Goal: Information Seeking & Learning: Learn about a topic

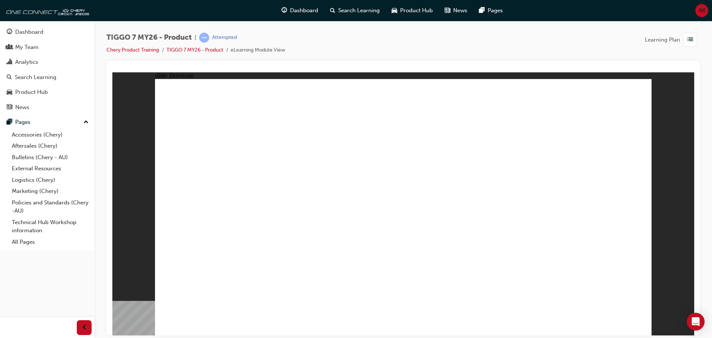
drag, startPoint x: 525, startPoint y: 99, endPoint x: 527, endPoint y: 105, distance: 6.7
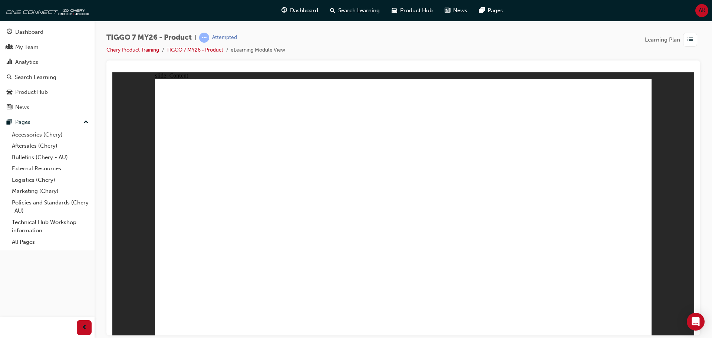
drag, startPoint x: 176, startPoint y: 229, endPoint x: 174, endPoint y: 224, distance: 5.2
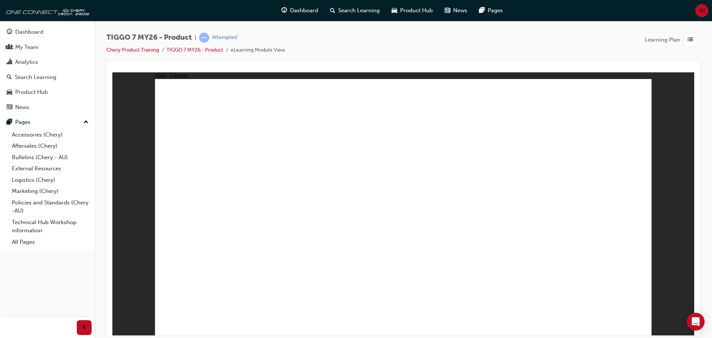
drag, startPoint x: 478, startPoint y: 232, endPoint x: 378, endPoint y: 232, distance: 100.2
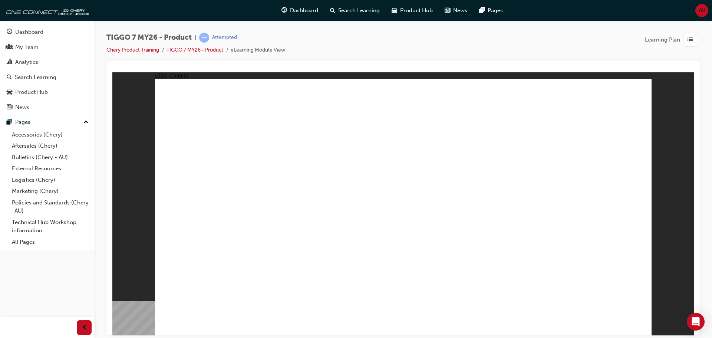
drag, startPoint x: 228, startPoint y: 241, endPoint x: 238, endPoint y: 244, distance: 11.0
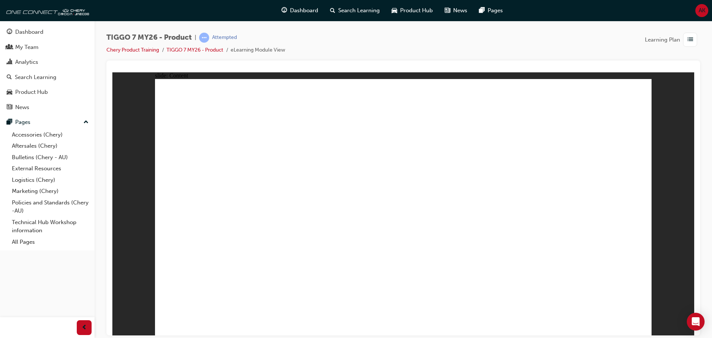
drag, startPoint x: 214, startPoint y: 177, endPoint x: 214, endPoint y: 192, distance: 15.2
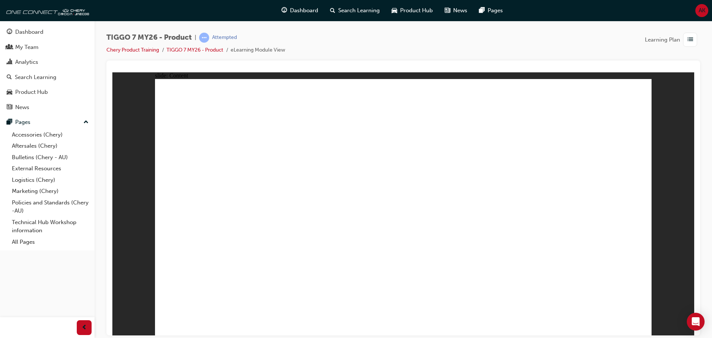
drag, startPoint x: 214, startPoint y: 197, endPoint x: 219, endPoint y: 205, distance: 9.8
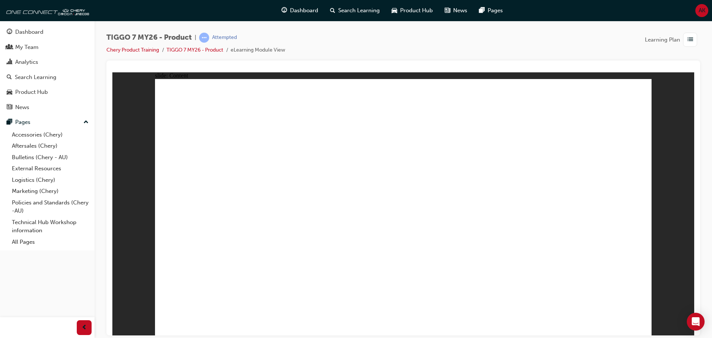
drag, startPoint x: 614, startPoint y: 164, endPoint x: 612, endPoint y: 179, distance: 15.3
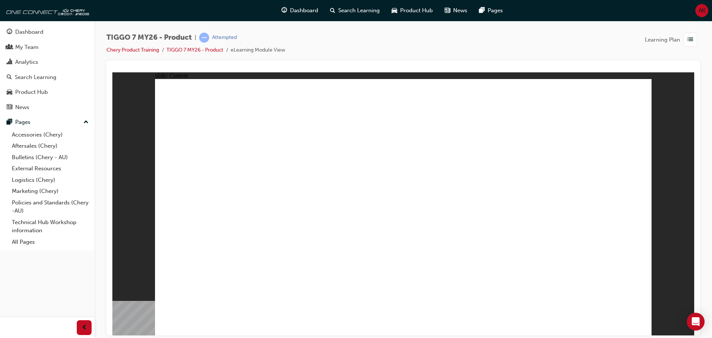
drag, startPoint x: 634, startPoint y: 91, endPoint x: 609, endPoint y: 109, distance: 30.6
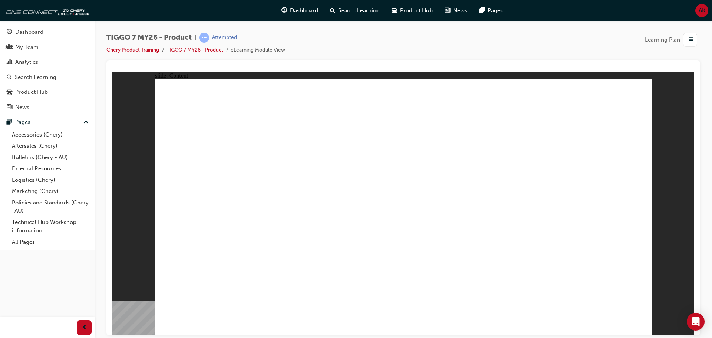
drag, startPoint x: 284, startPoint y: 194, endPoint x: 520, endPoint y: 103, distance: 252.8
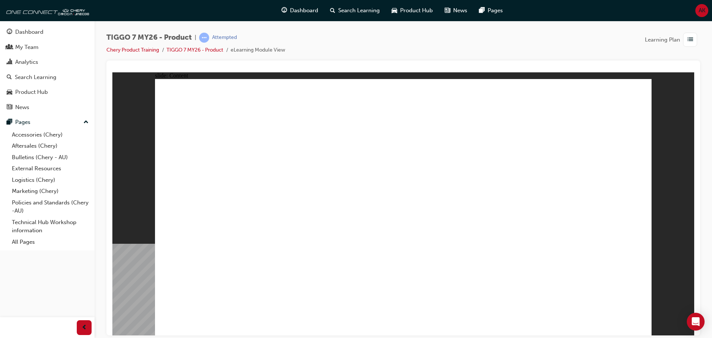
drag, startPoint x: 253, startPoint y: 130, endPoint x: 290, endPoint y: 130, distance: 37.1
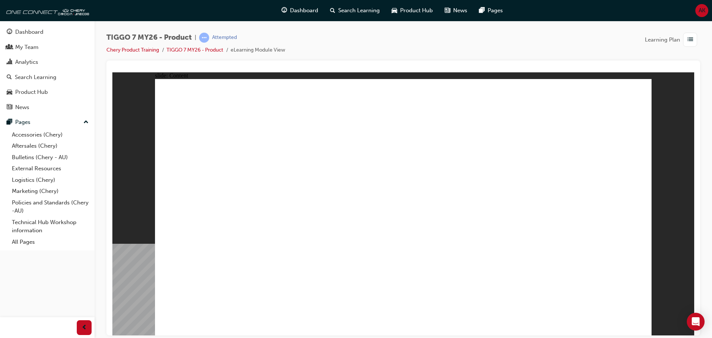
drag, startPoint x: 213, startPoint y: 128, endPoint x: 378, endPoint y: 128, distance: 165.1
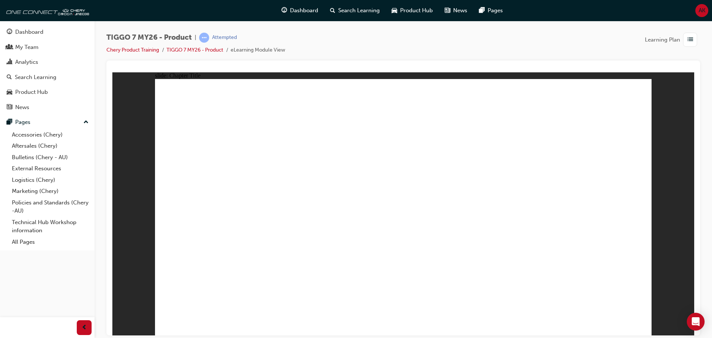
drag, startPoint x: 595, startPoint y: 105, endPoint x: 424, endPoint y: 231, distance: 212.0
drag, startPoint x: 385, startPoint y: 244, endPoint x: 458, endPoint y: 194, distance: 88.1
drag, startPoint x: 394, startPoint y: 230, endPoint x: 564, endPoint y: 122, distance: 202.1
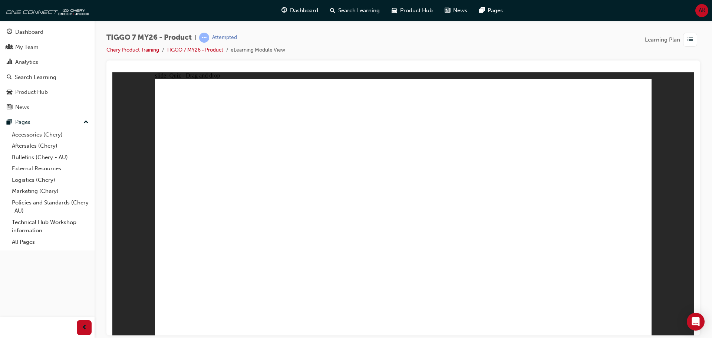
drag, startPoint x: 396, startPoint y: 99, endPoint x: 233, endPoint y: 210, distance: 197.4
drag, startPoint x: 431, startPoint y: 155, endPoint x: 313, endPoint y: 218, distance: 133.9
drag, startPoint x: 540, startPoint y: 158, endPoint x: 411, endPoint y: 221, distance: 144.0
drag, startPoint x: 489, startPoint y: 107, endPoint x: 508, endPoint y: 220, distance: 115.1
drag, startPoint x: 585, startPoint y: 112, endPoint x: 590, endPoint y: 220, distance: 108.4
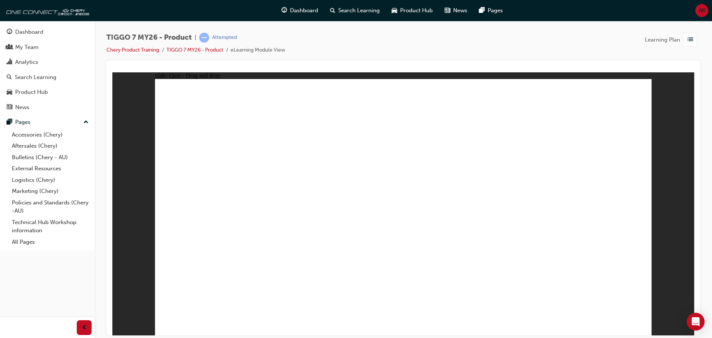
drag, startPoint x: 487, startPoint y: 135, endPoint x: 214, endPoint y: 231, distance: 289.6
drag, startPoint x: 423, startPoint y: 135, endPoint x: 240, endPoint y: 260, distance: 220.5
drag, startPoint x: 588, startPoint y: 132, endPoint x: 409, endPoint y: 244, distance: 210.6
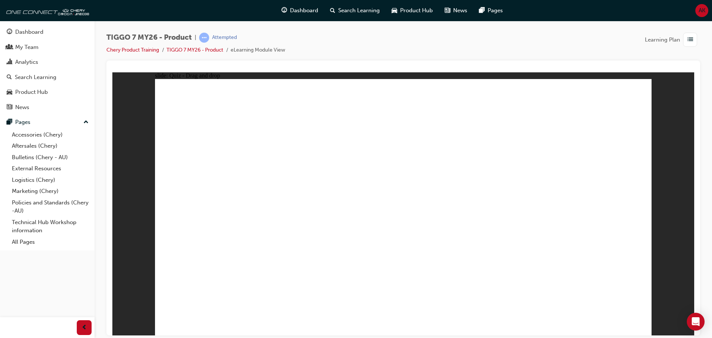
drag, startPoint x: 403, startPoint y: 109, endPoint x: 426, endPoint y: 256, distance: 148.7
drag, startPoint x: 400, startPoint y: 128, endPoint x: 216, endPoint y: 240, distance: 215.2
drag, startPoint x: 448, startPoint y: 106, endPoint x: 449, endPoint y: 241, distance: 135.0
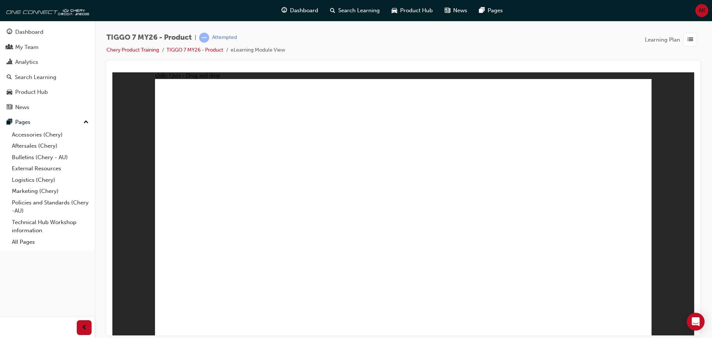
drag, startPoint x: 559, startPoint y: 105, endPoint x: 521, endPoint y: 237, distance: 137.7
drag, startPoint x: 497, startPoint y: 148, endPoint x: 529, endPoint y: 234, distance: 91.2
drag, startPoint x: 603, startPoint y: 125, endPoint x: 441, endPoint y: 249, distance: 203.7
drag, startPoint x: 446, startPoint y: 128, endPoint x: 465, endPoint y: 254, distance: 127.5
drag, startPoint x: 494, startPoint y: 108, endPoint x: 254, endPoint y: 243, distance: 275.7
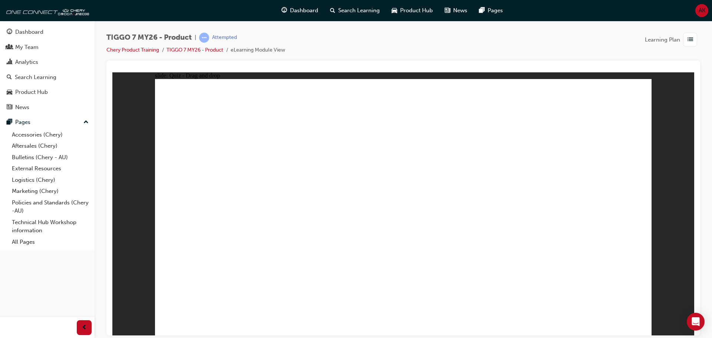
drag, startPoint x: 499, startPoint y: 126, endPoint x: 308, endPoint y: 239, distance: 222.5
drag, startPoint x: 605, startPoint y: 104, endPoint x: 341, endPoint y: 240, distance: 297.0
drag, startPoint x: 548, startPoint y: 127, endPoint x: 221, endPoint y: 256, distance: 351.5
drag, startPoint x: 214, startPoint y: 249, endPoint x: 331, endPoint y: 238, distance: 117.4
drag, startPoint x: 447, startPoint y: 147, endPoint x: 263, endPoint y: 251, distance: 211.8
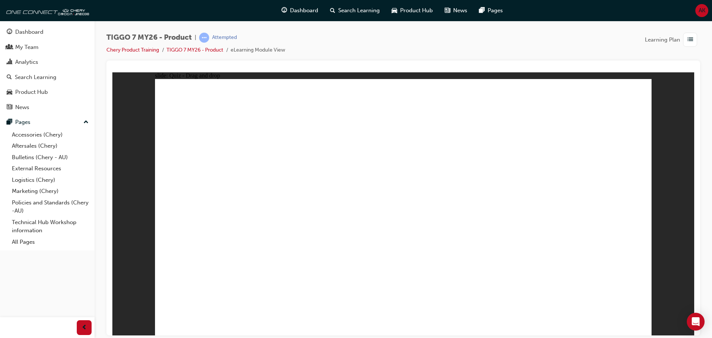
drag, startPoint x: 565, startPoint y: 142, endPoint x: 332, endPoint y: 243, distance: 253.2
drag, startPoint x: 509, startPoint y: 176, endPoint x: 484, endPoint y: 228, distance: 57.4
drag, startPoint x: 394, startPoint y: 155, endPoint x: 543, endPoint y: 150, distance: 149.2
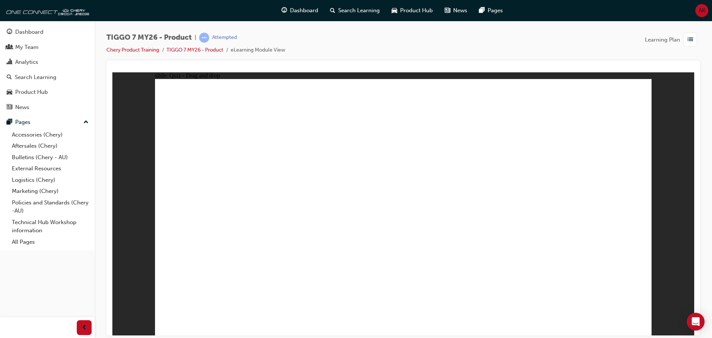
drag, startPoint x: 619, startPoint y: 122, endPoint x: 291, endPoint y: 229, distance: 344.9
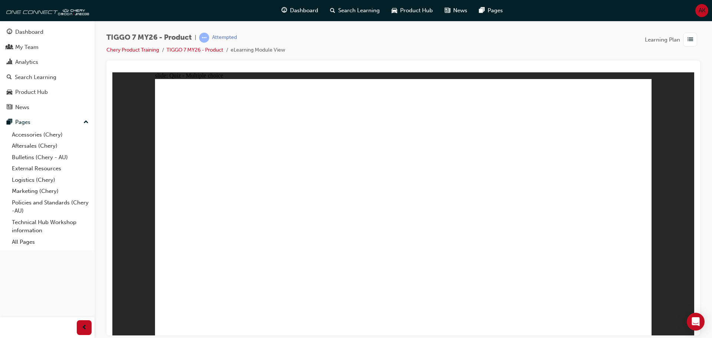
radio input "true"
drag, startPoint x: 592, startPoint y: 102, endPoint x: 422, endPoint y: 226, distance: 210.2
drag, startPoint x: 572, startPoint y: 128, endPoint x: 501, endPoint y: 223, distance: 118.2
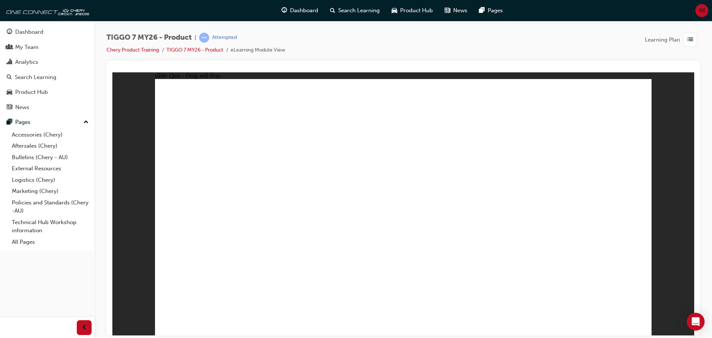
drag, startPoint x: 480, startPoint y: 106, endPoint x: 419, endPoint y: 241, distance: 149.1
drag, startPoint x: 515, startPoint y: 119, endPoint x: 535, endPoint y: 236, distance: 118.6
drag, startPoint x: 415, startPoint y: 124, endPoint x: 432, endPoint y: 262, distance: 139.3
drag, startPoint x: 490, startPoint y: 142, endPoint x: 508, endPoint y: 252, distance: 110.9
drag, startPoint x: 425, startPoint y: 104, endPoint x: 459, endPoint y: 272, distance: 171.0
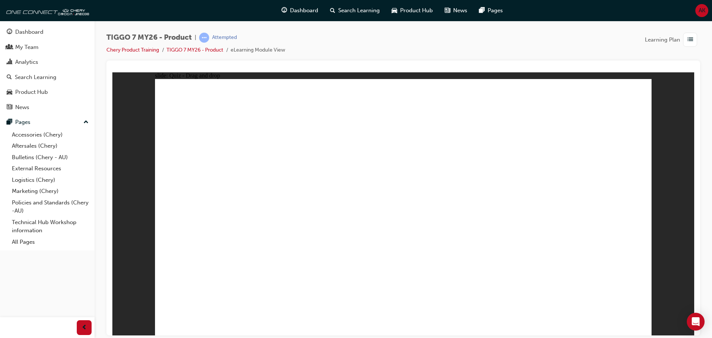
radio input "true"
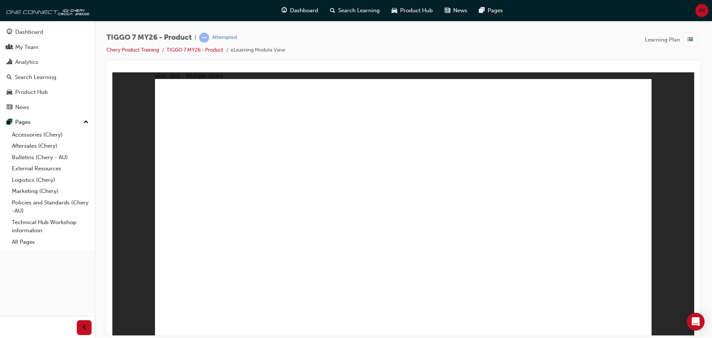
drag, startPoint x: 502, startPoint y: 105, endPoint x: 330, endPoint y: 220, distance: 207.1
drag, startPoint x: 591, startPoint y: 102, endPoint x: 398, endPoint y: 218, distance: 224.5
drag, startPoint x: 539, startPoint y: 152, endPoint x: 595, endPoint y: 214, distance: 83.0
drag, startPoint x: 396, startPoint y: 96, endPoint x: 495, endPoint y: 210, distance: 150.4
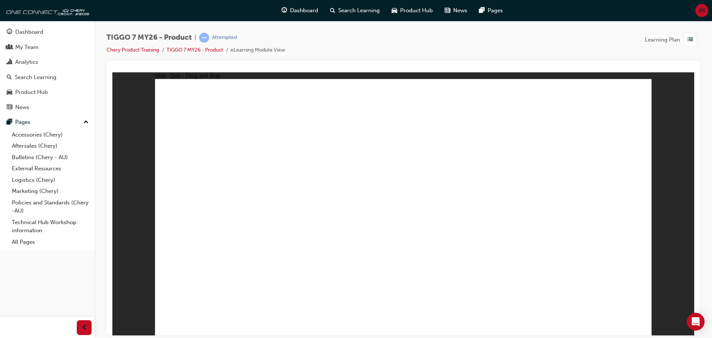
drag, startPoint x: 451, startPoint y: 155, endPoint x: 230, endPoint y: 226, distance: 232.2
drag, startPoint x: 567, startPoint y: 135, endPoint x: 570, endPoint y: 151, distance: 16.5
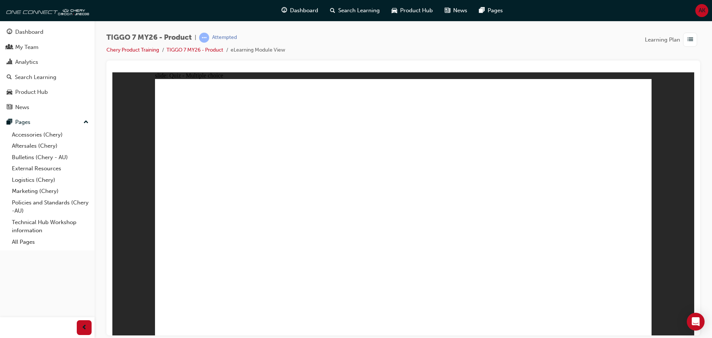
radio input "false"
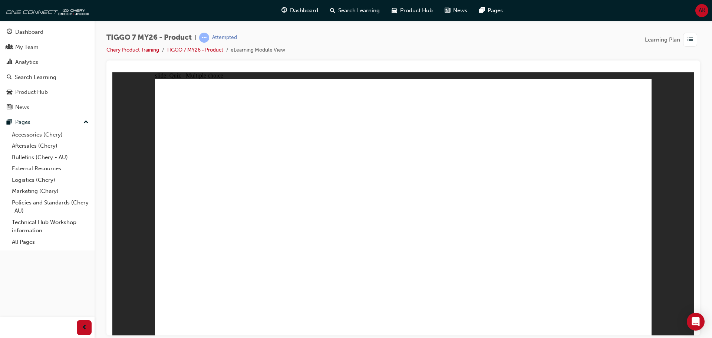
radio input "false"
radio input "true"
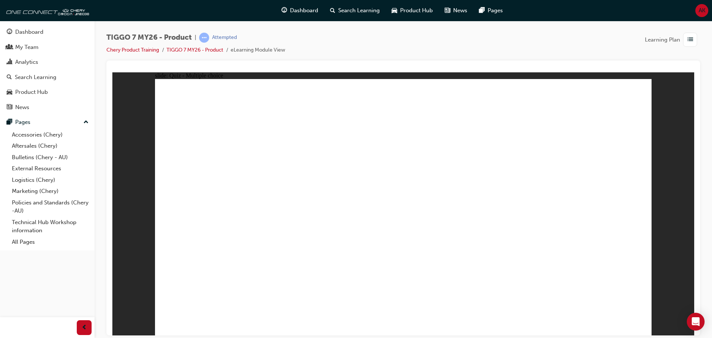
radio input "true"
drag, startPoint x: 395, startPoint y: 107, endPoint x: 222, endPoint y: 216, distance: 205.2
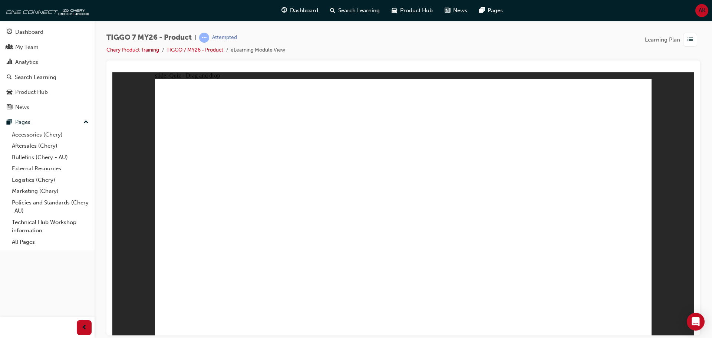
drag, startPoint x: 227, startPoint y: 222, endPoint x: 514, endPoint y: 221, distance: 286.8
drag, startPoint x: 491, startPoint y: 223, endPoint x: 371, endPoint y: 127, distance: 153.4
drag, startPoint x: 527, startPoint y: 150, endPoint x: 201, endPoint y: 220, distance: 332.7
drag, startPoint x: 438, startPoint y: 167, endPoint x: 599, endPoint y: 224, distance: 170.6
drag, startPoint x: 596, startPoint y: 105, endPoint x: 428, endPoint y: 165, distance: 178.4
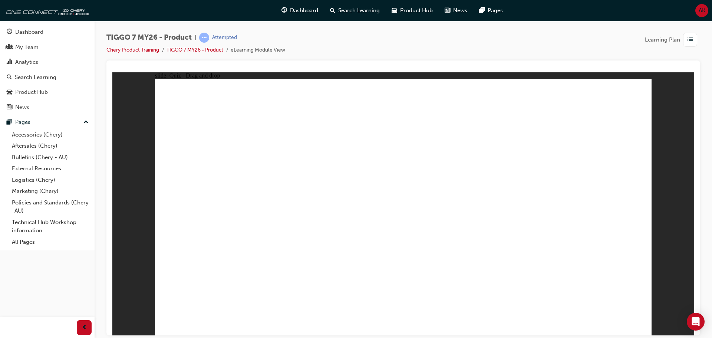
drag, startPoint x: 476, startPoint y: 137, endPoint x: 478, endPoint y: 213, distance: 75.7
drag, startPoint x: 400, startPoint y: 114, endPoint x: 325, endPoint y: 224, distance: 132.9
drag, startPoint x: 405, startPoint y: 137, endPoint x: 234, endPoint y: 240, distance: 199.2
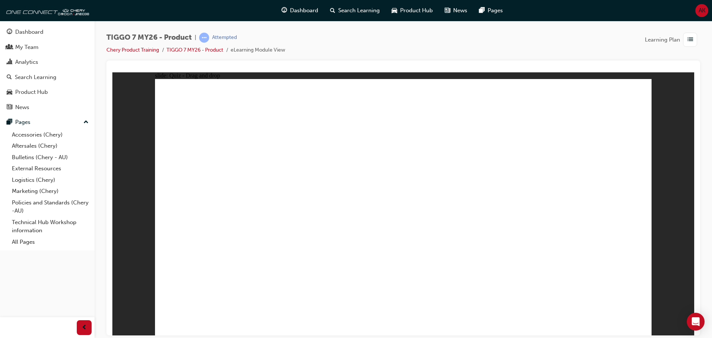
drag, startPoint x: 518, startPoint y: 132, endPoint x: 218, endPoint y: 266, distance: 328.6
drag, startPoint x: 610, startPoint y: 140, endPoint x: 236, endPoint y: 281, distance: 400.3
drag, startPoint x: 237, startPoint y: 237, endPoint x: 449, endPoint y: 244, distance: 212.3
